Goal: Information Seeking & Learning: Learn about a topic

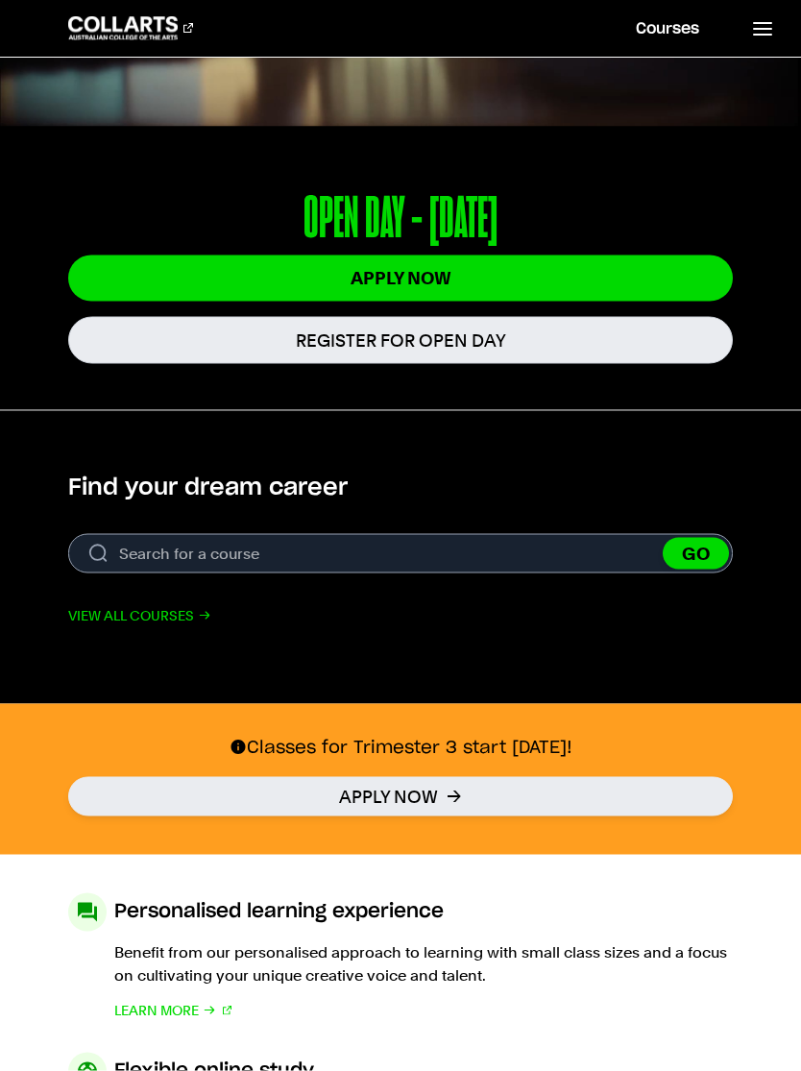
scroll to position [368, 0]
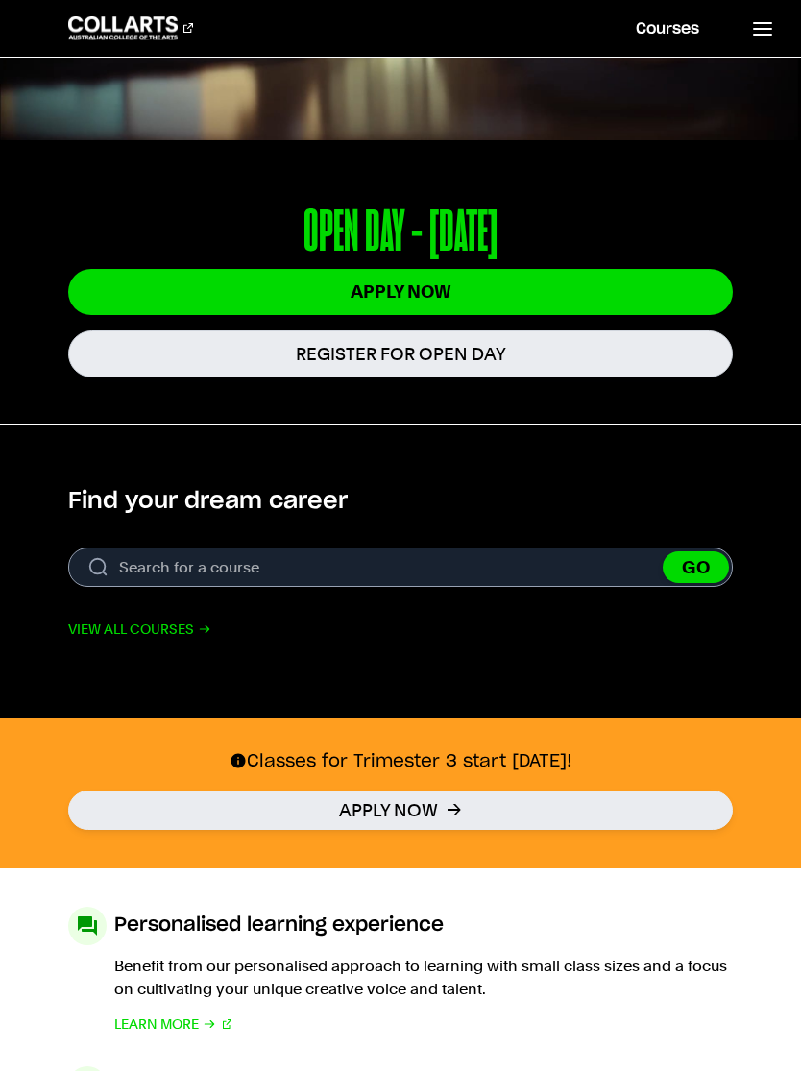
click at [131, 622] on link "View all courses" at bounding box center [139, 629] width 143 height 23
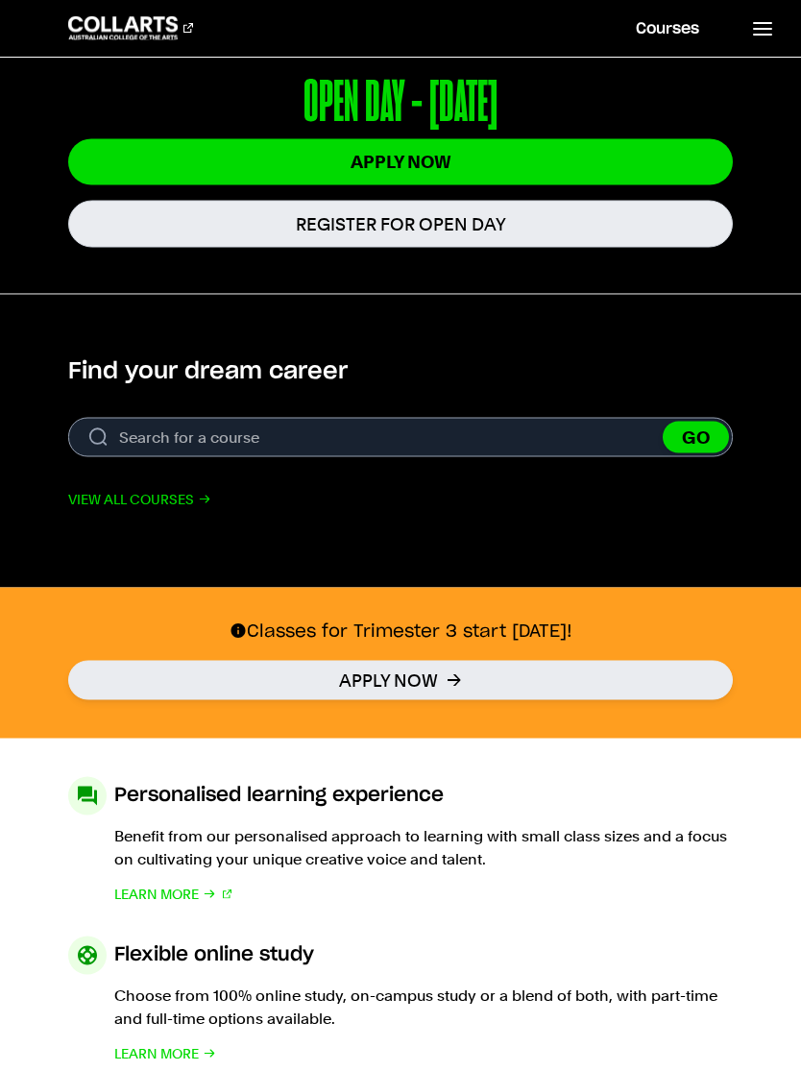
click at [110, 498] on link "View all courses" at bounding box center [139, 499] width 143 height 23
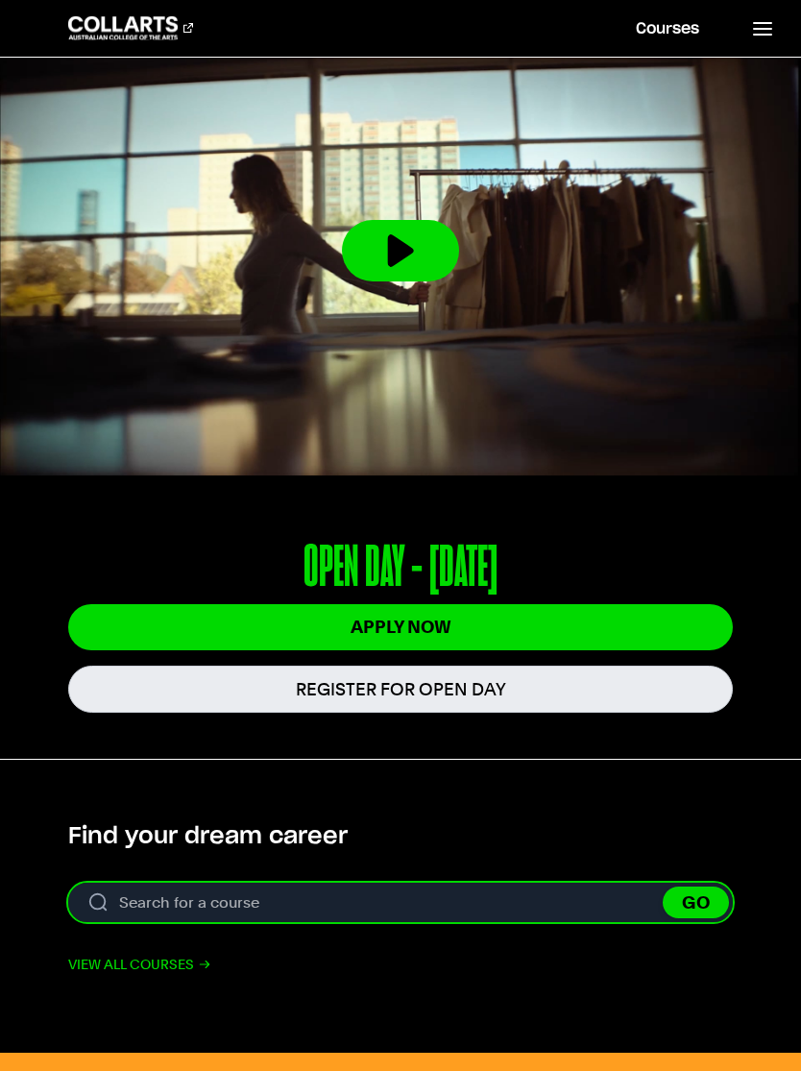
click at [525, 905] on input "Search for a course" at bounding box center [400, 902] width 665 height 39
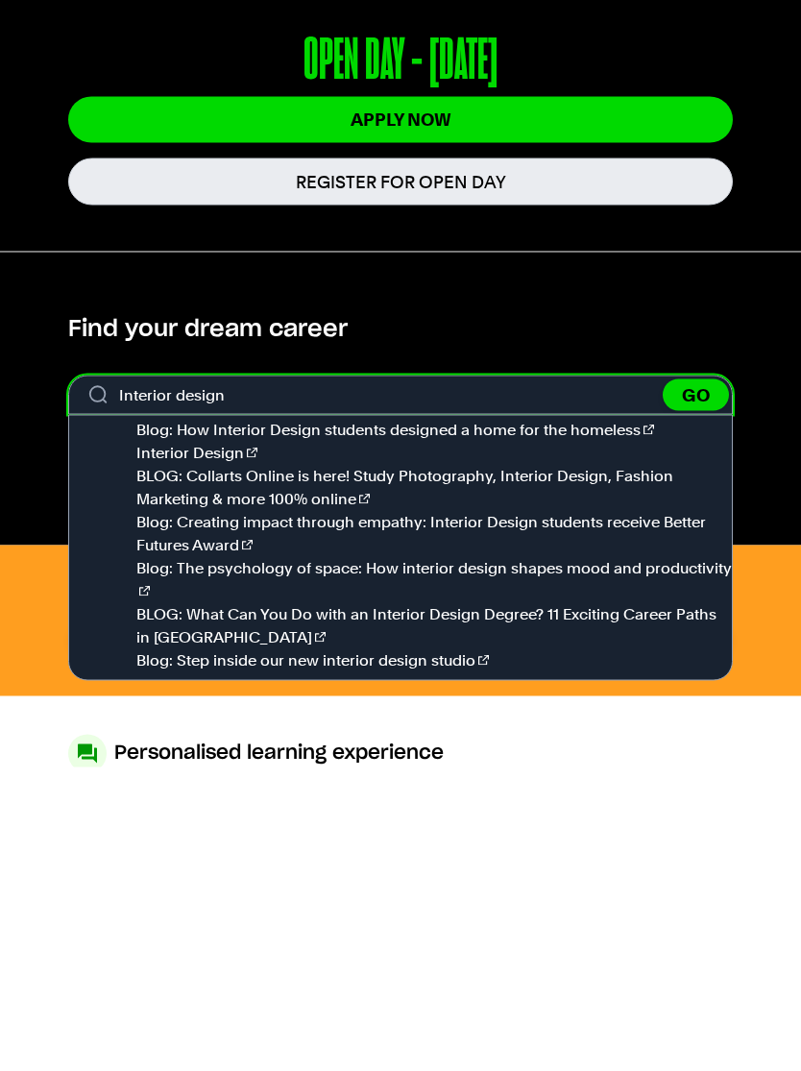
type input "Interior design"
click at [695, 683] on button "GO" at bounding box center [696, 699] width 66 height 32
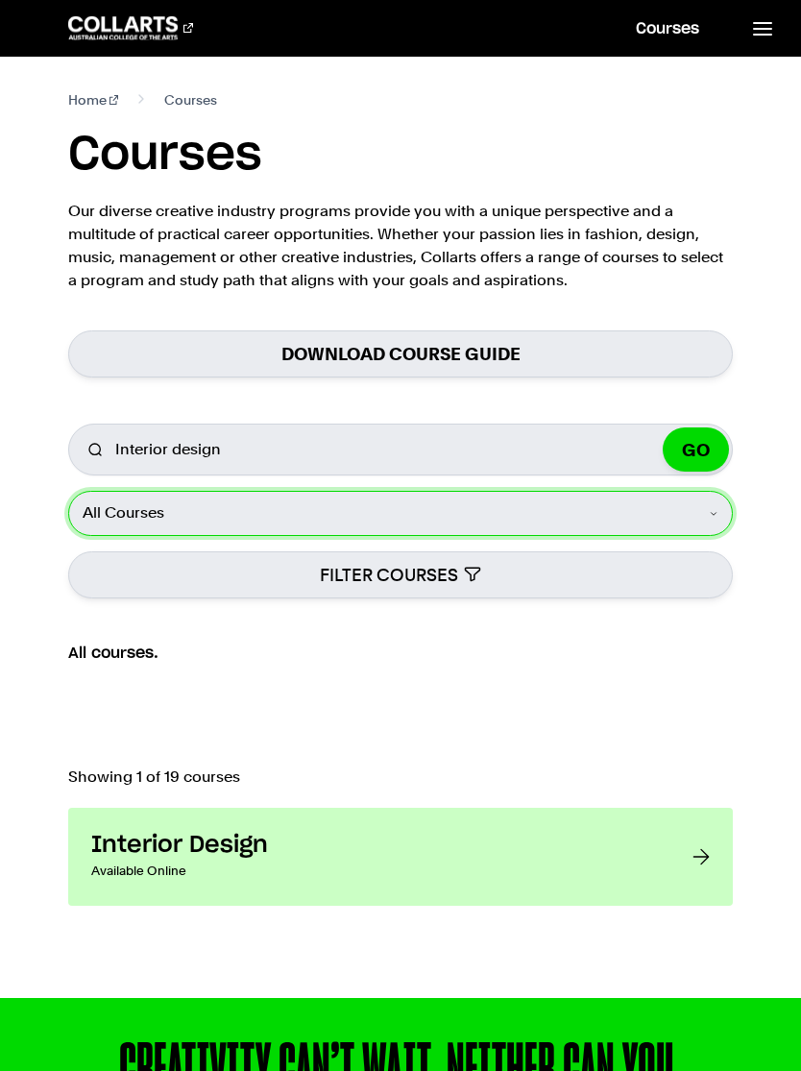
click at [685, 531] on select "All Courses Undergraduate Postgraduate Short Courses Online" at bounding box center [400, 513] width 665 height 44
select select "Undergraduate"
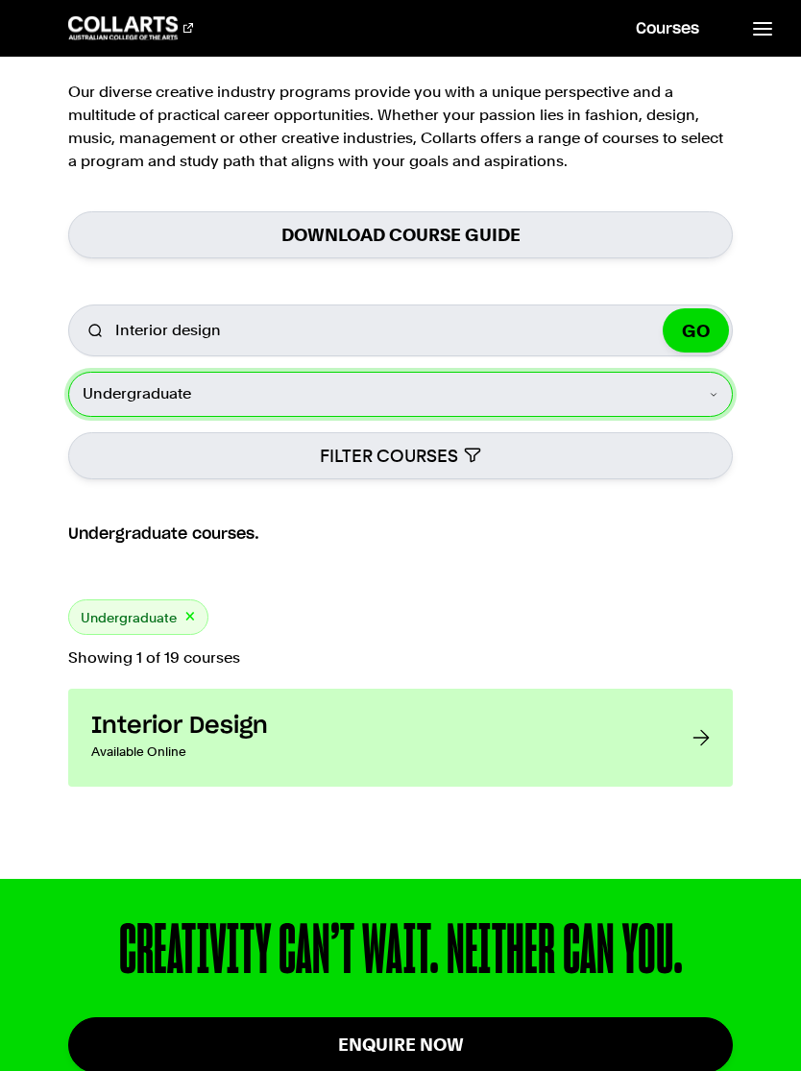
scroll to position [118, 0]
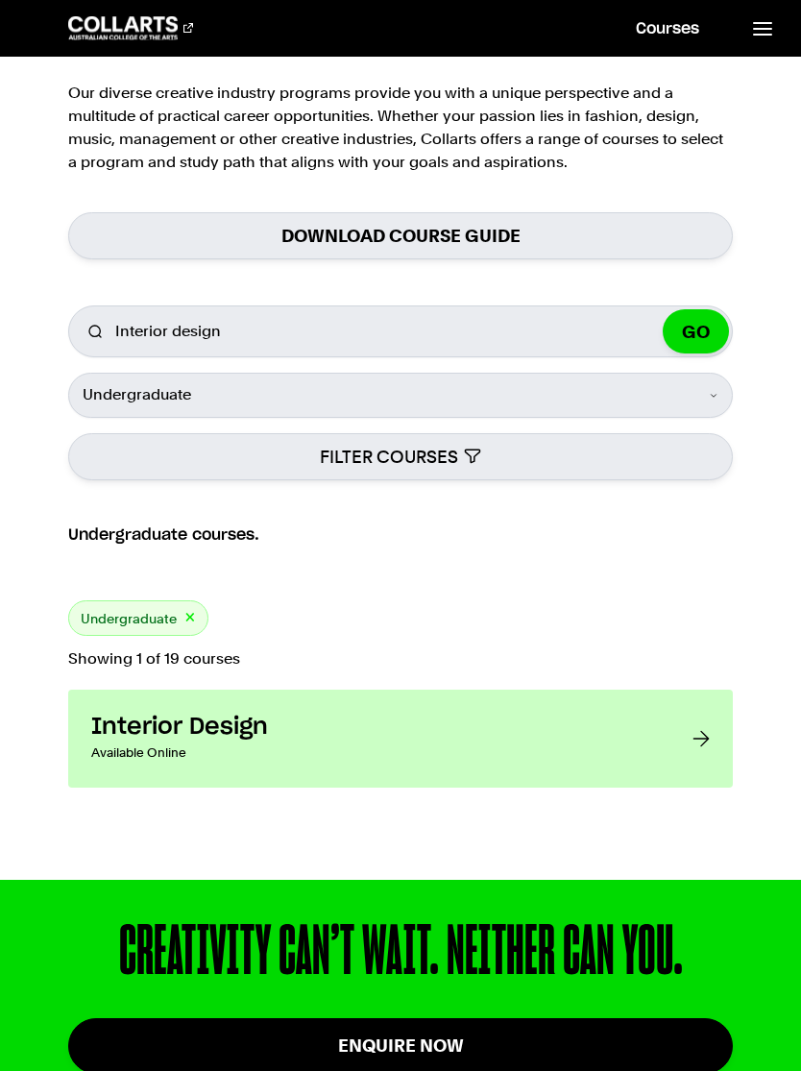
click at [585, 459] on button "FILTER COURSES" at bounding box center [400, 456] width 665 height 47
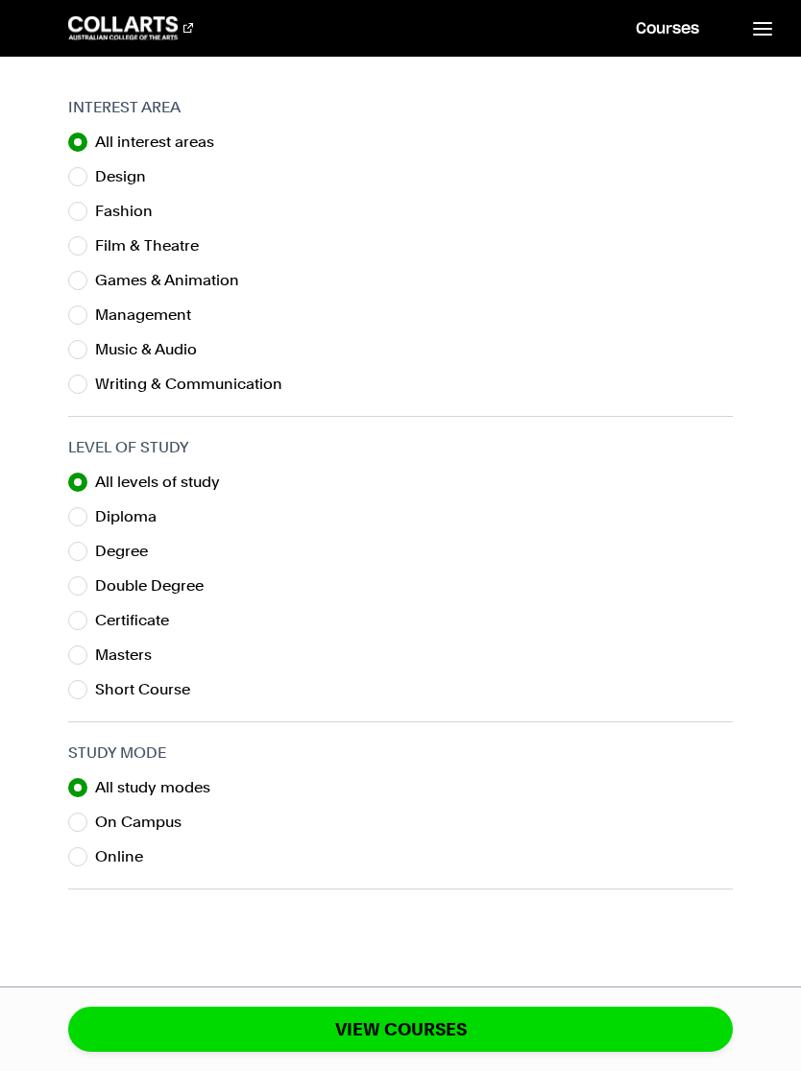
click at [80, 545] on input "Degree" at bounding box center [77, 551] width 19 height 19
radio input "true"
click at [70, 816] on input "On Campus" at bounding box center [77, 822] width 19 height 19
radio input "true"
click at [56, 174] on aside "Interest Area All interest areas Design Fashion Film & Theatre Games & Animatio…" at bounding box center [400, 535] width 801 height 1071
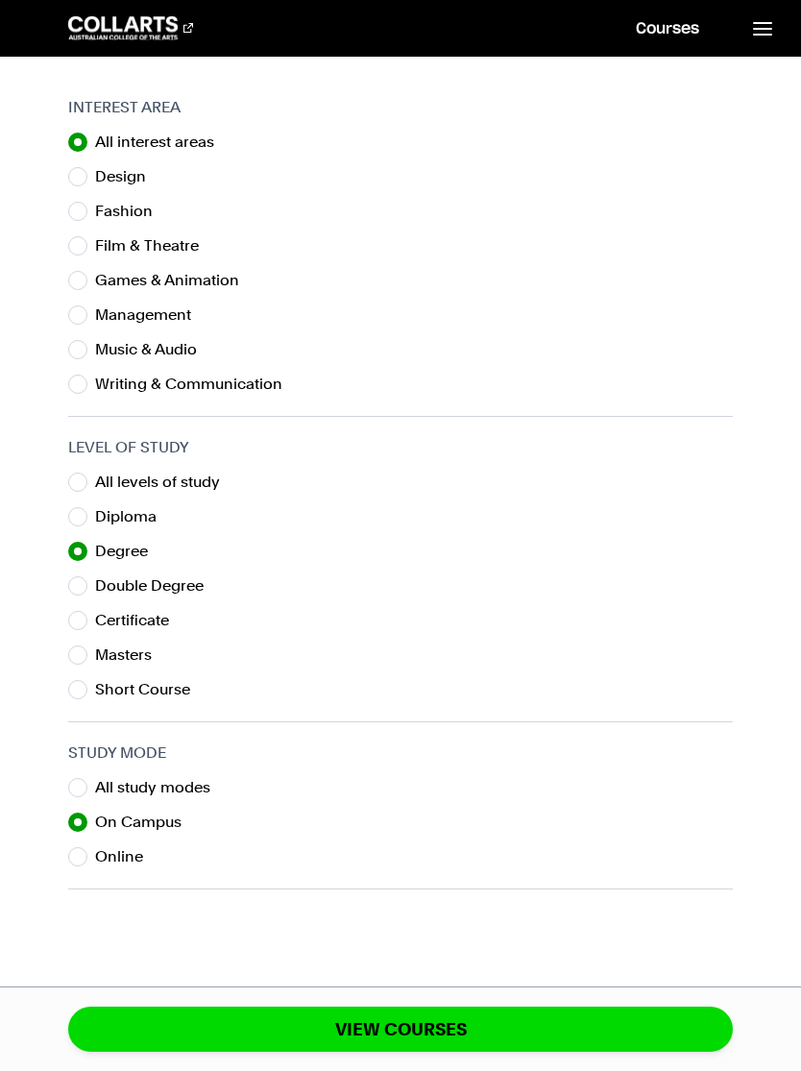
click at [84, 180] on input "Design" at bounding box center [77, 176] width 19 height 19
radio input "true"
click at [584, 1052] on button "VIEW COURSES" at bounding box center [400, 1029] width 665 height 45
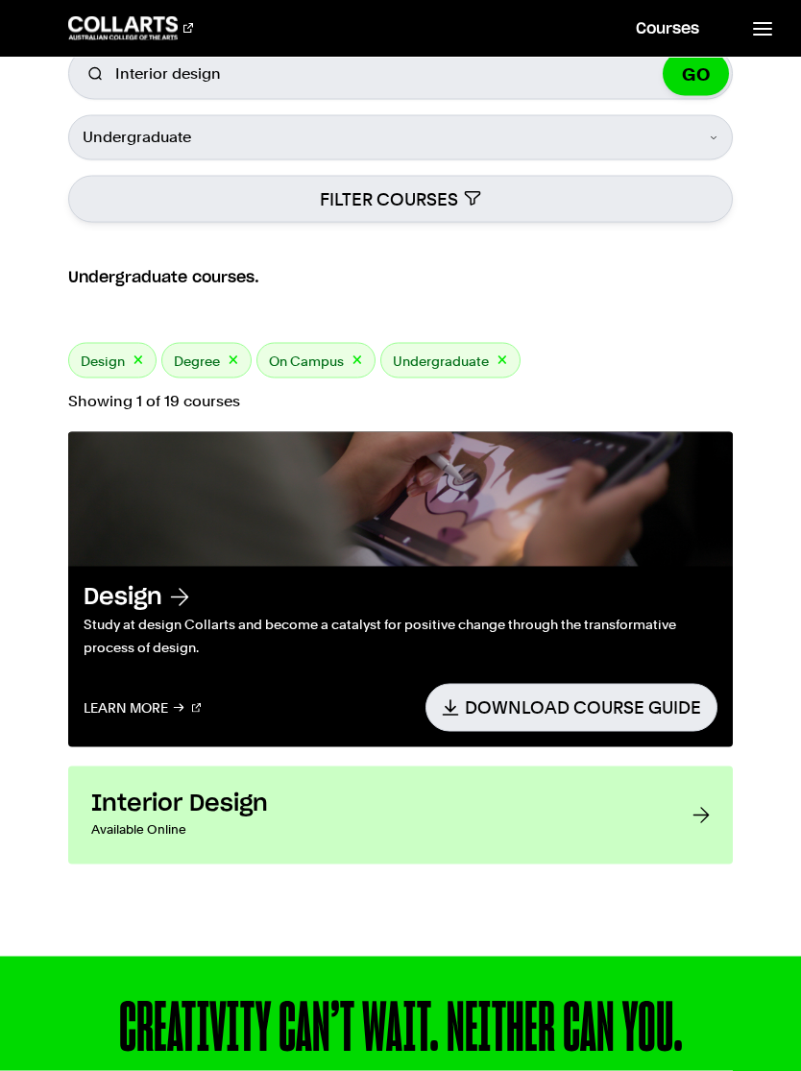
scroll to position [377, 0]
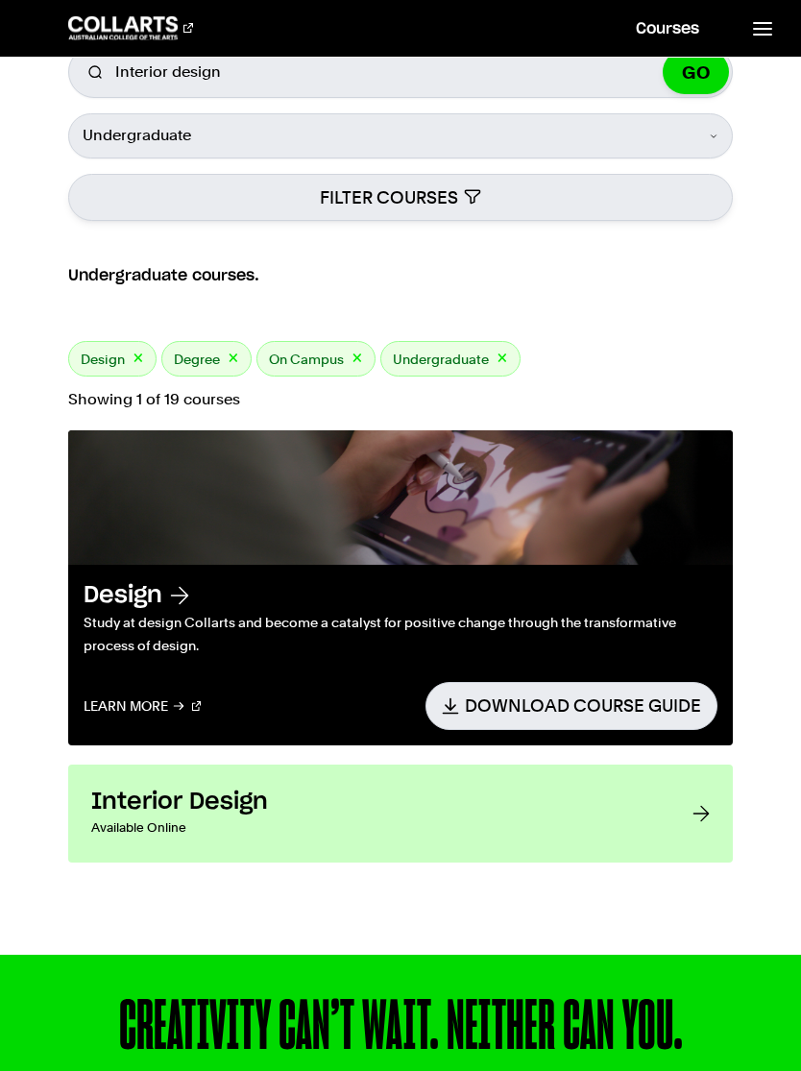
click at [646, 815] on h3 "Interior Design" at bounding box center [372, 802] width 563 height 29
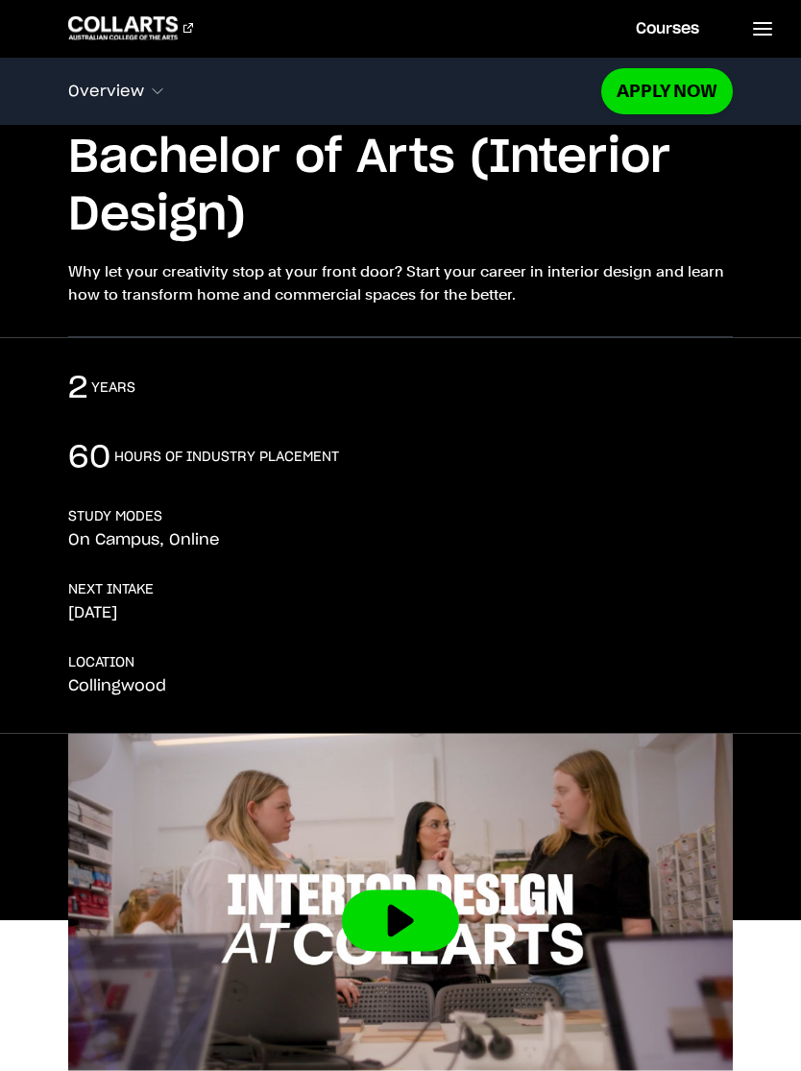
scroll to position [155, 0]
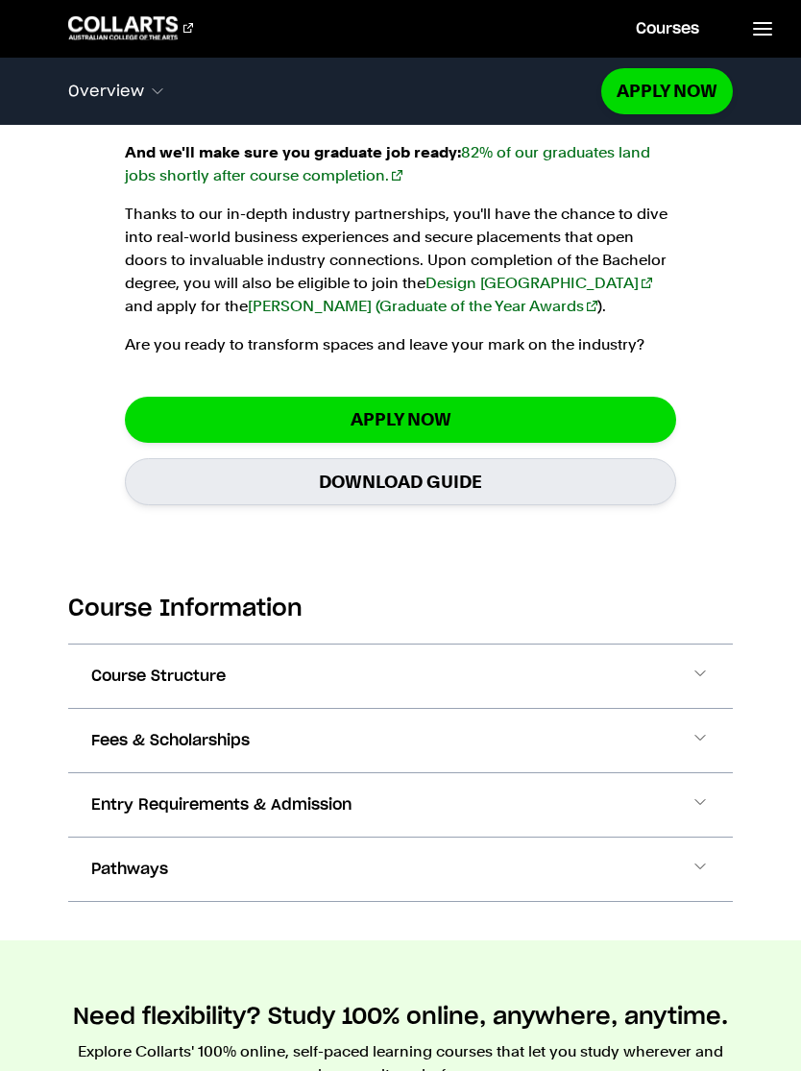
click at [694, 661] on button "Course Structure" at bounding box center [400, 676] width 665 height 63
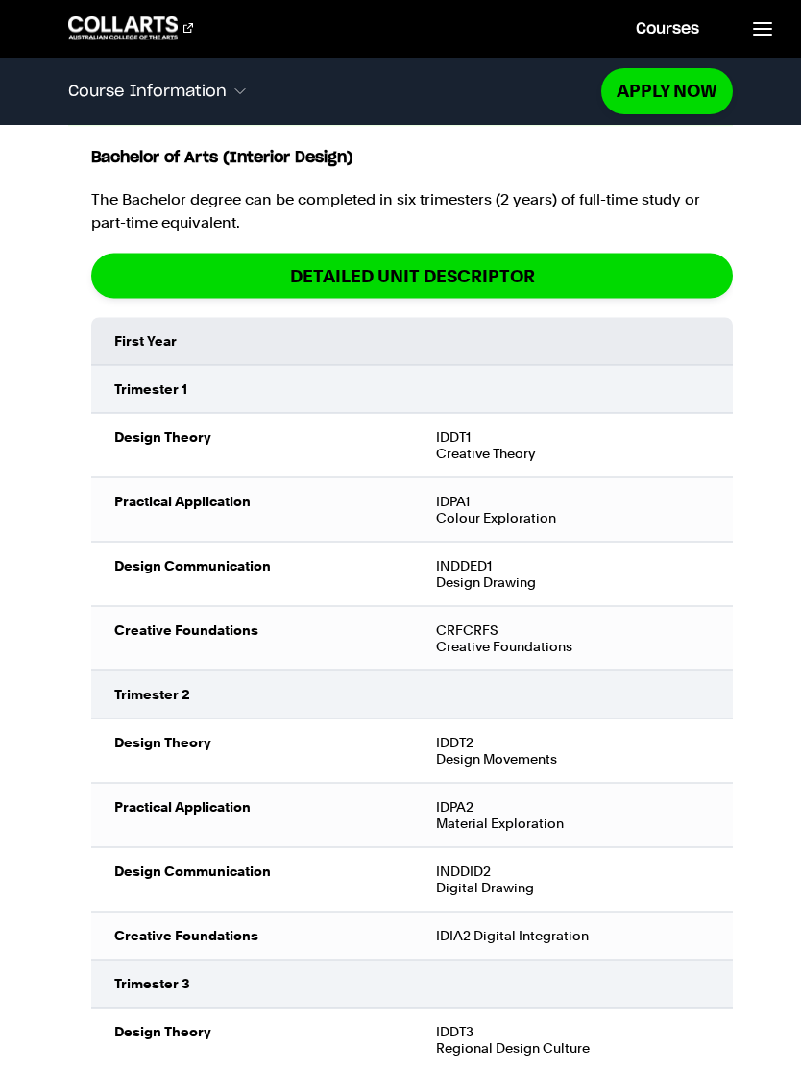
scroll to position [2383, 0]
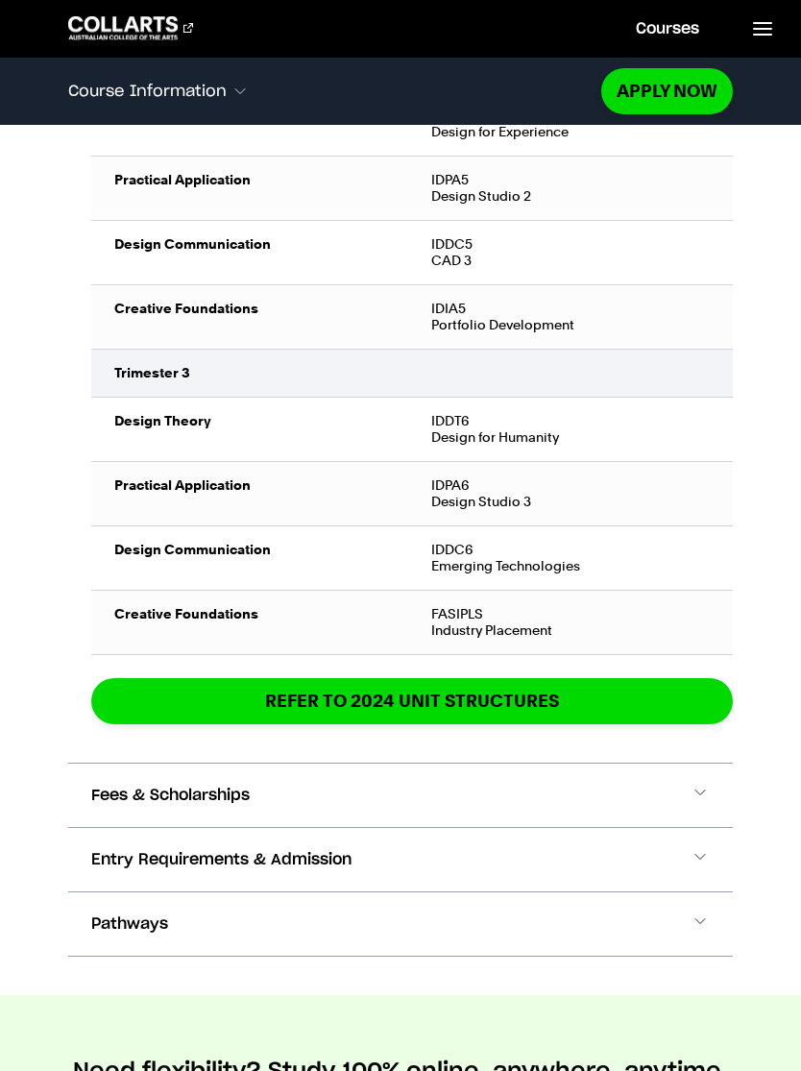
click at [609, 791] on button "Fees & Scholarships" at bounding box center [400, 795] width 665 height 63
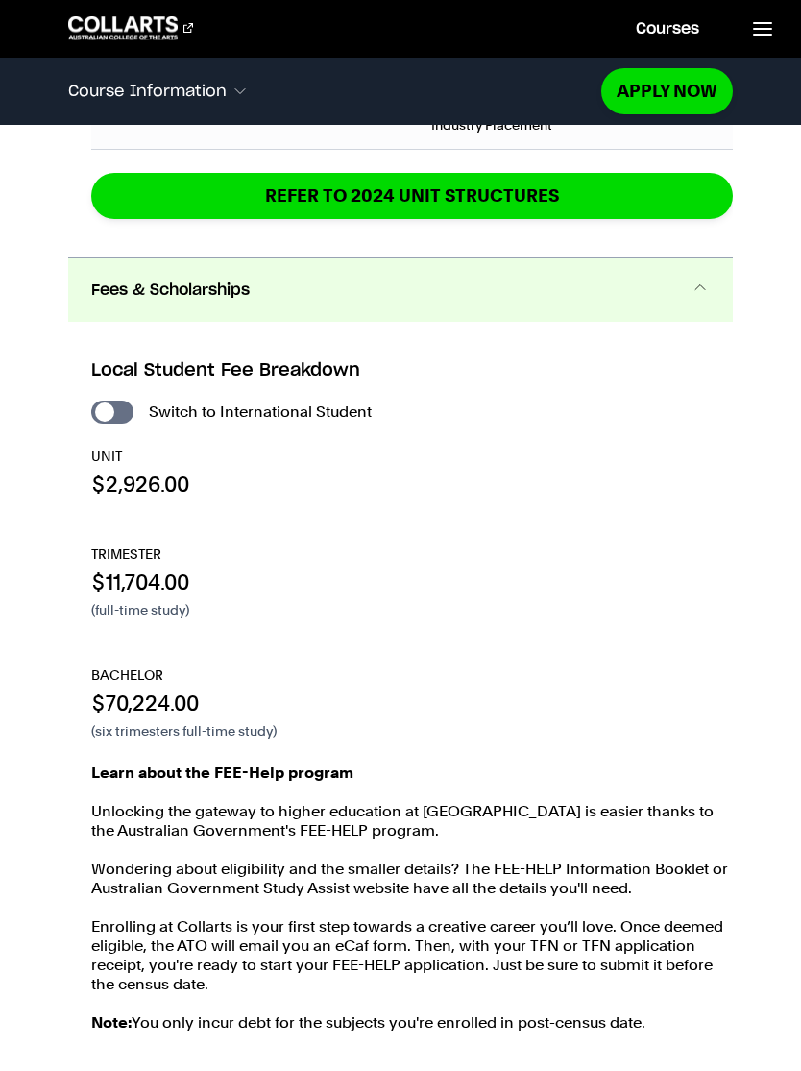
scroll to position [4469, 0]
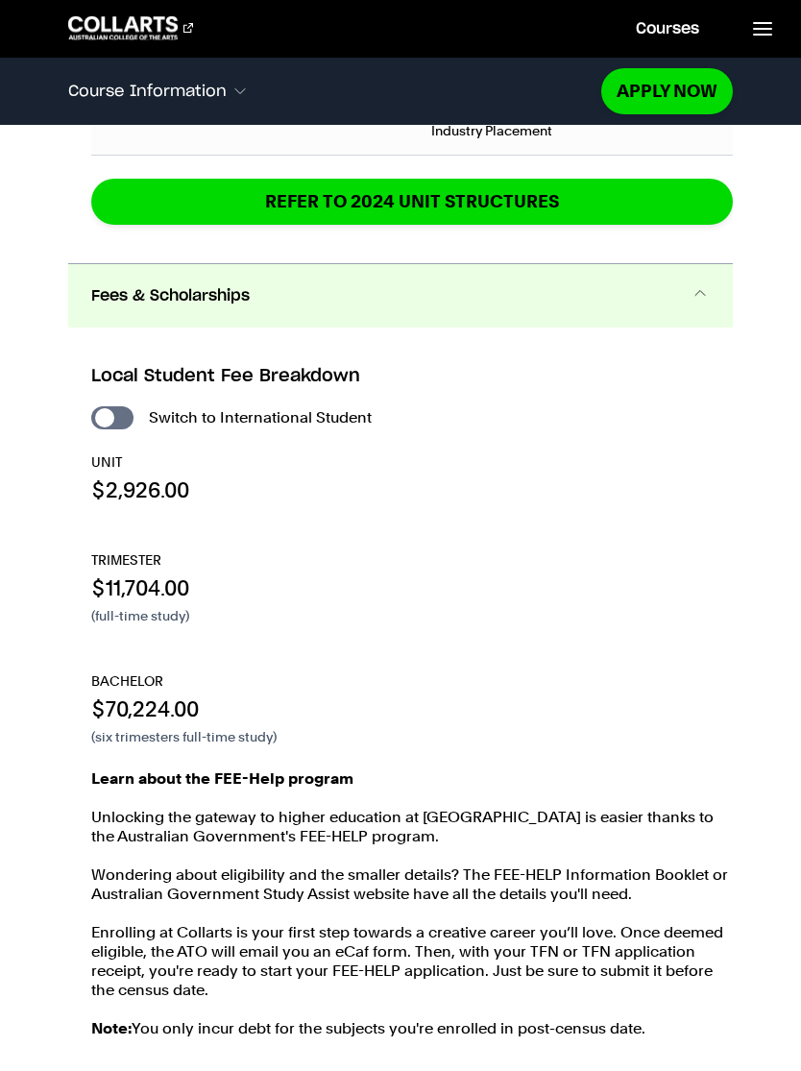
click at [119, 415] on input "International Student" at bounding box center [112, 417] width 42 height 23
checkbox input "true"
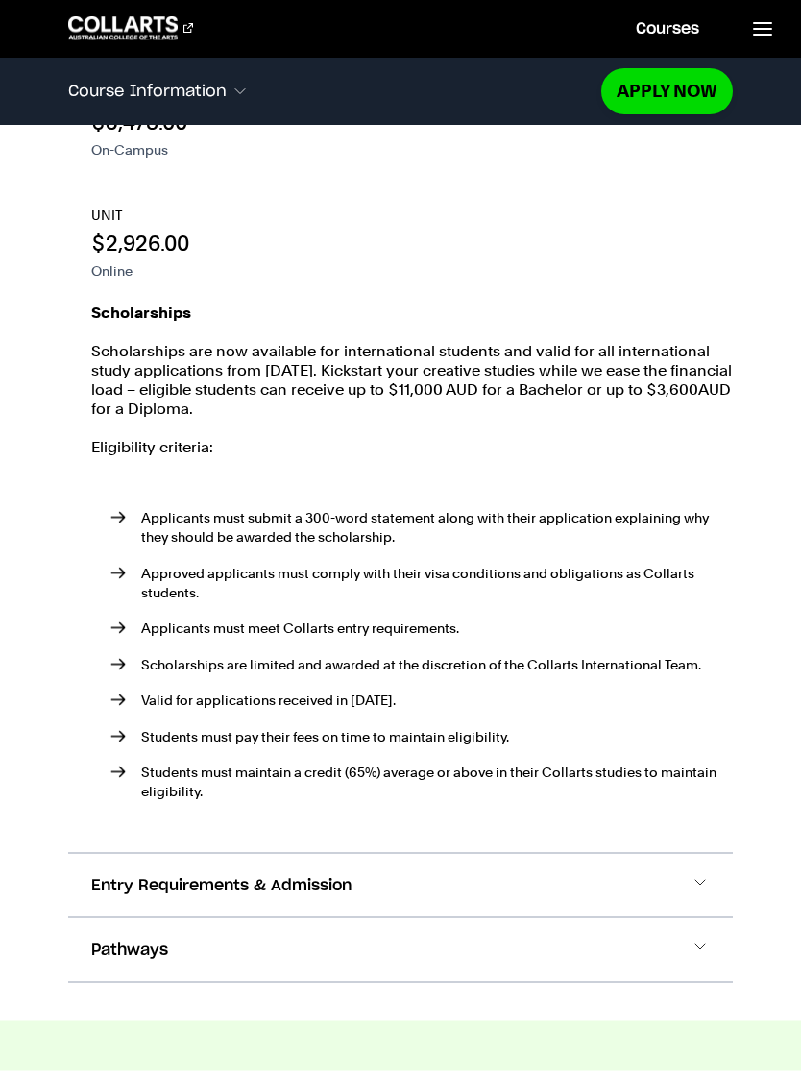
scroll to position [5630, 0]
click at [0, 0] on span at bounding box center [0, 0] width 0 height 0
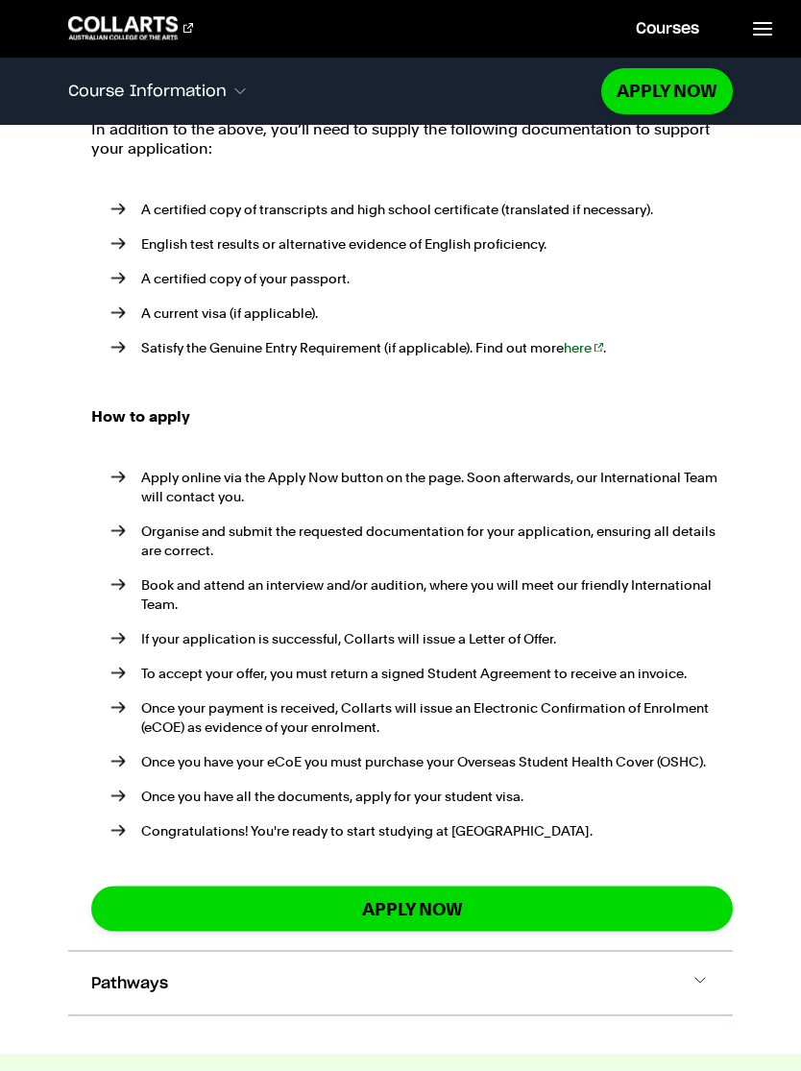
scroll to position [7210, 0]
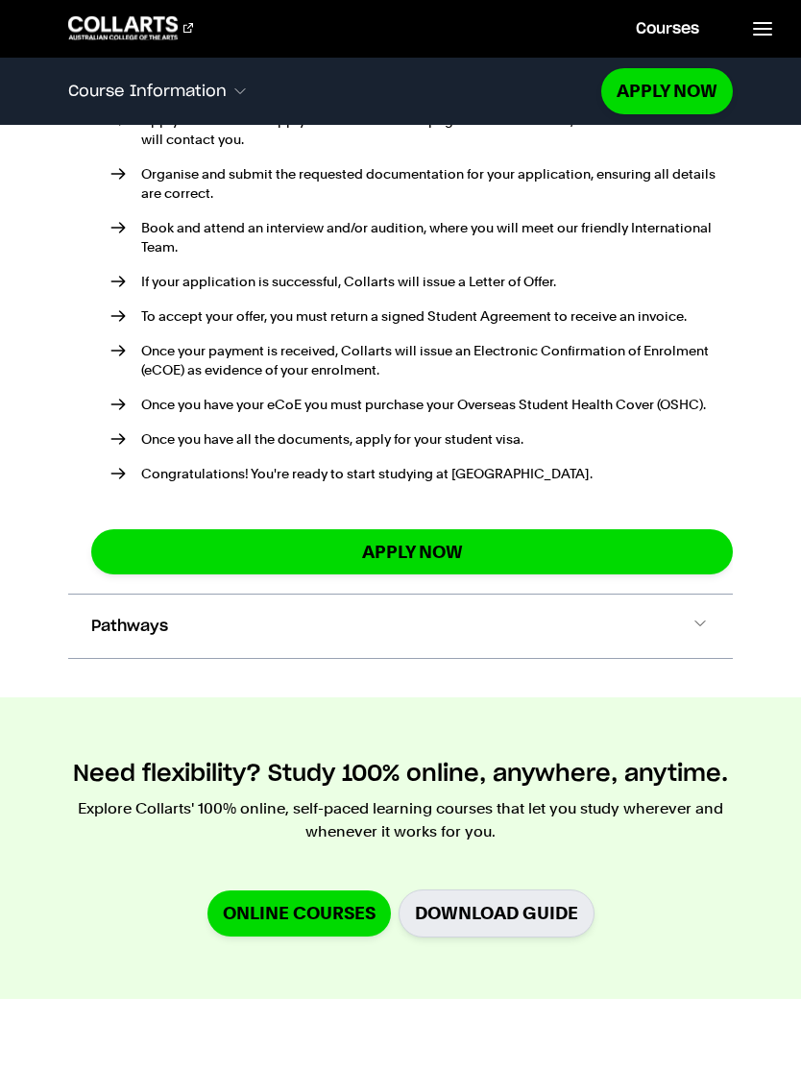
click at [0, 0] on button "Pathways" at bounding box center [0, 0] width 0 height 0
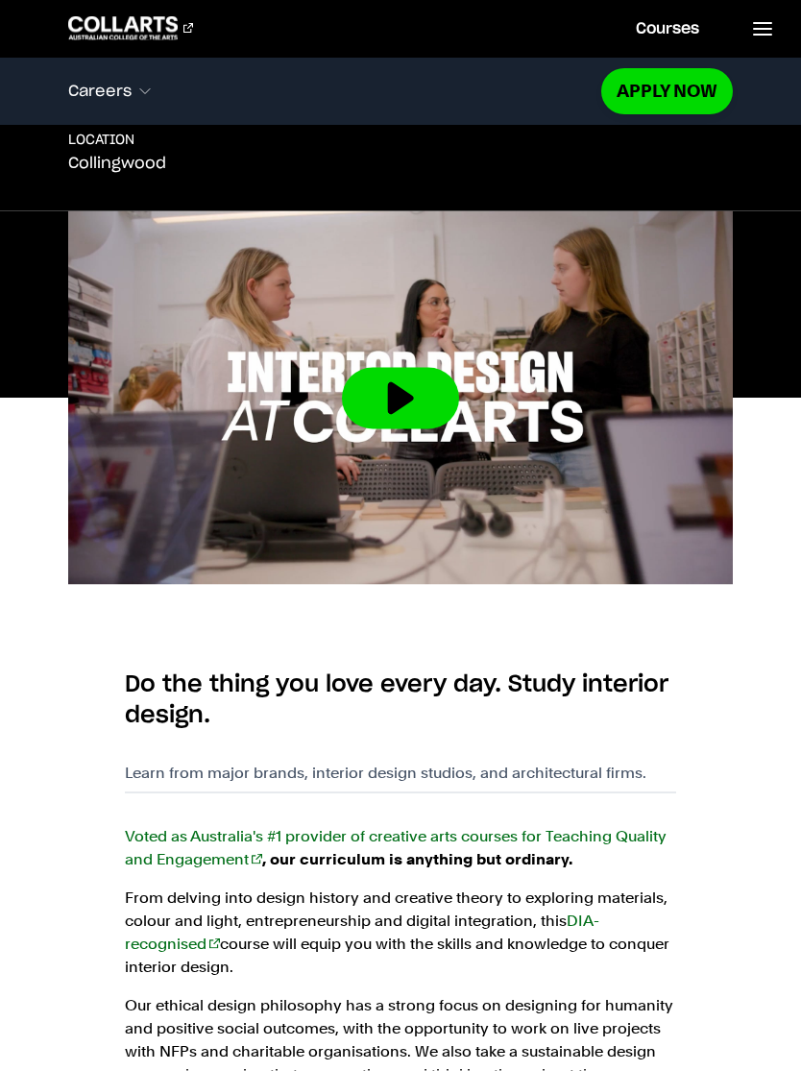
scroll to position [0, 0]
